Goal: Transaction & Acquisition: Subscribe to service/newsletter

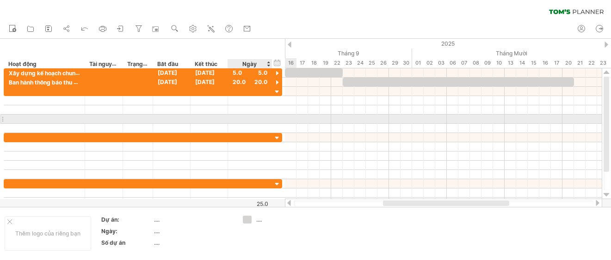
scroll to position [0, 0]
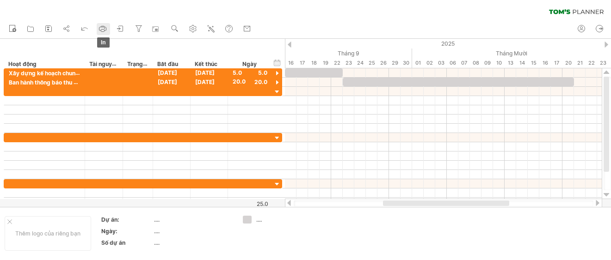
click at [98, 31] on icon at bounding box center [102, 28] width 9 height 9
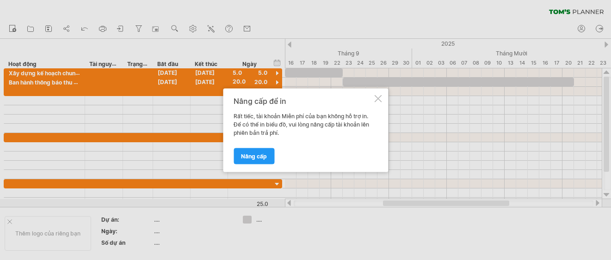
click at [382, 102] on div "Nâng cấp để in Rất tiếc, tài khoản Miễn phí của bạn không hỗ trợ in. Để có thể …" at bounding box center [305, 130] width 165 height 84
click at [375, 94] on div "Nâng cấp để in Rất tiếc, tài khoản Miễn phí của bạn không hỗ trợ in. Để có thể …" at bounding box center [305, 130] width 165 height 84
click at [380, 99] on div at bounding box center [377, 98] width 7 height 7
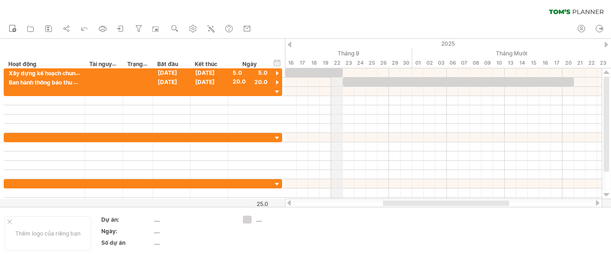
click at [339, 62] on font "22" at bounding box center [337, 63] width 6 height 6
click at [343, 49] on div "Tháng 9" at bounding box center [285, 54] width 254 height 10
click at [347, 50] on font "Tháng 9" at bounding box center [348, 53] width 22 height 7
drag, startPoint x: 481, startPoint y: 200, endPoint x: 411, endPoint y: 201, distance: 69.3
click at [411, 201] on div at bounding box center [443, 203] width 317 height 9
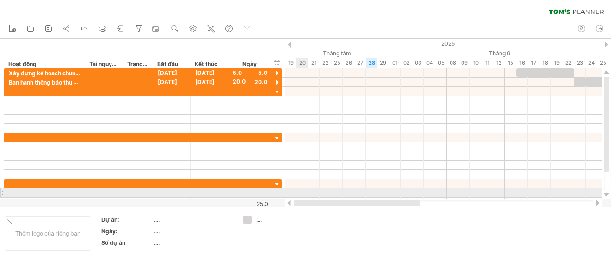
drag, startPoint x: 420, startPoint y: 203, endPoint x: 360, endPoint y: 169, distance: 68.7
click at [305, 197] on div "Đang cố gắng truy cập [DOMAIN_NAME] ... Đã kết nối lại... 0% đang tải... xóa bộ…" at bounding box center [305, 130] width 611 height 260
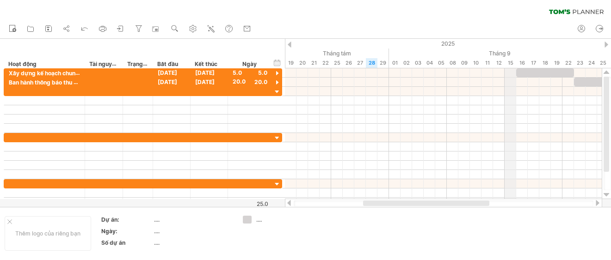
click at [512, 54] on div "Tháng 9" at bounding box center [516, 54] width 254 height 10
click at [492, 50] on font "Tháng 9" at bounding box center [500, 53] width 22 height 7
